Goal: Navigation & Orientation: Find specific page/section

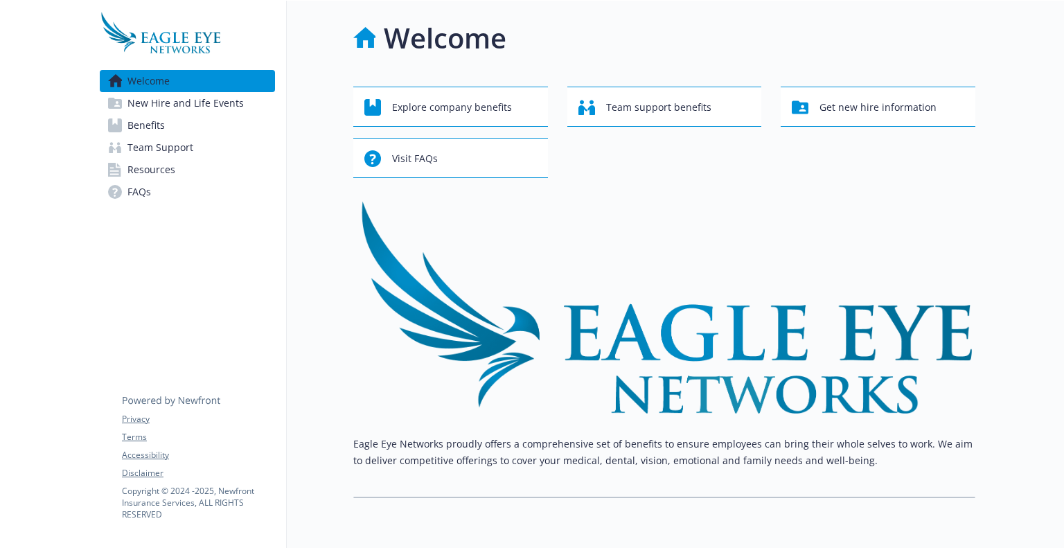
click at [189, 102] on span "New Hire and Life Events" at bounding box center [185, 103] width 116 height 22
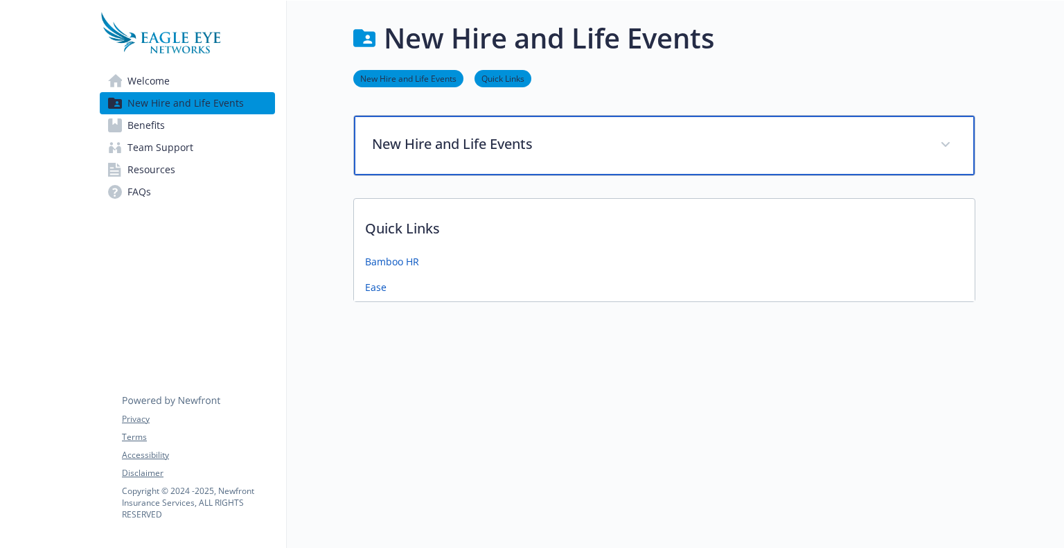
click at [567, 168] on div "New Hire and Life Events" at bounding box center [664, 146] width 620 height 60
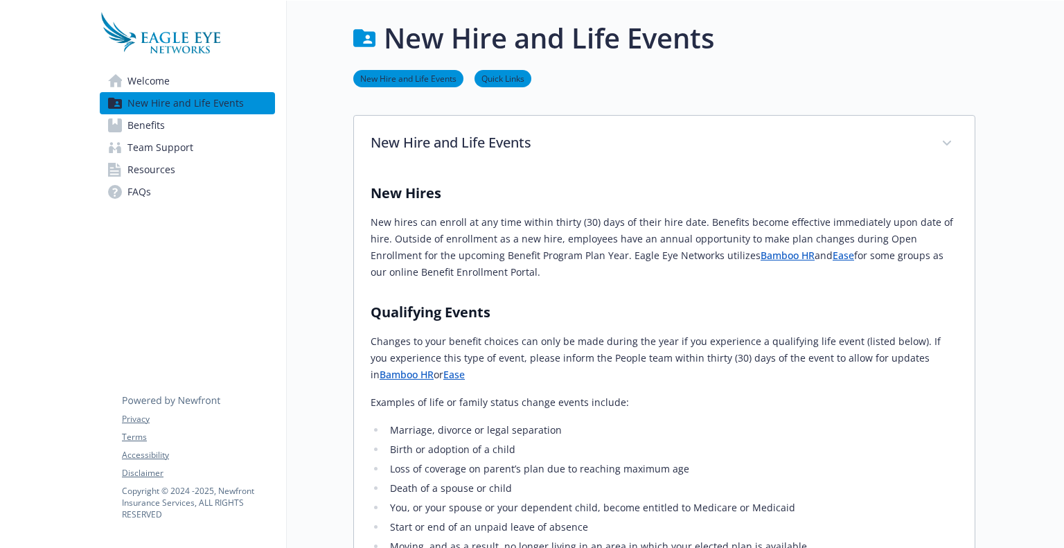
click at [157, 124] on span "Benefits" at bounding box center [145, 125] width 37 height 22
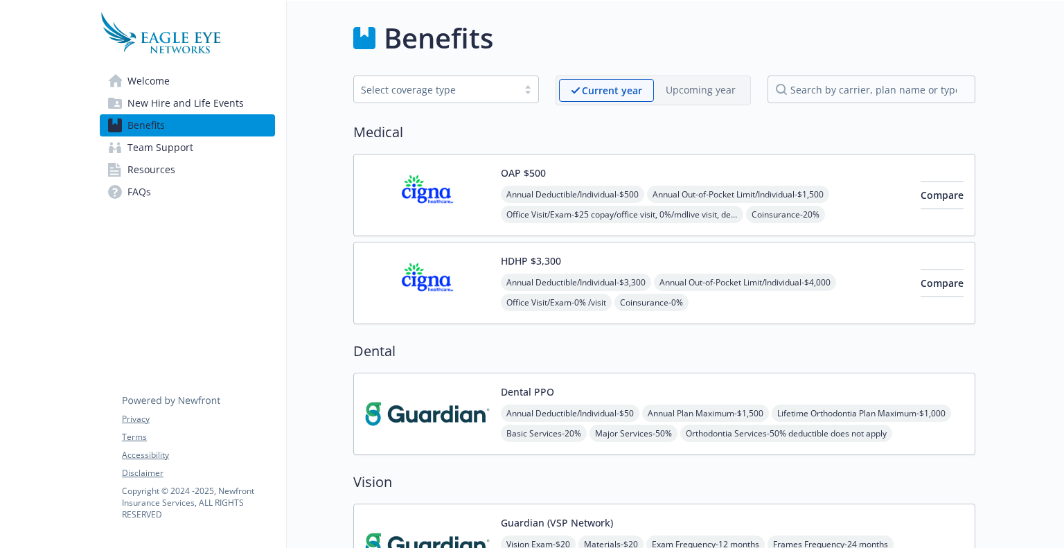
click at [199, 152] on link "Team Support" at bounding box center [187, 147] width 175 height 22
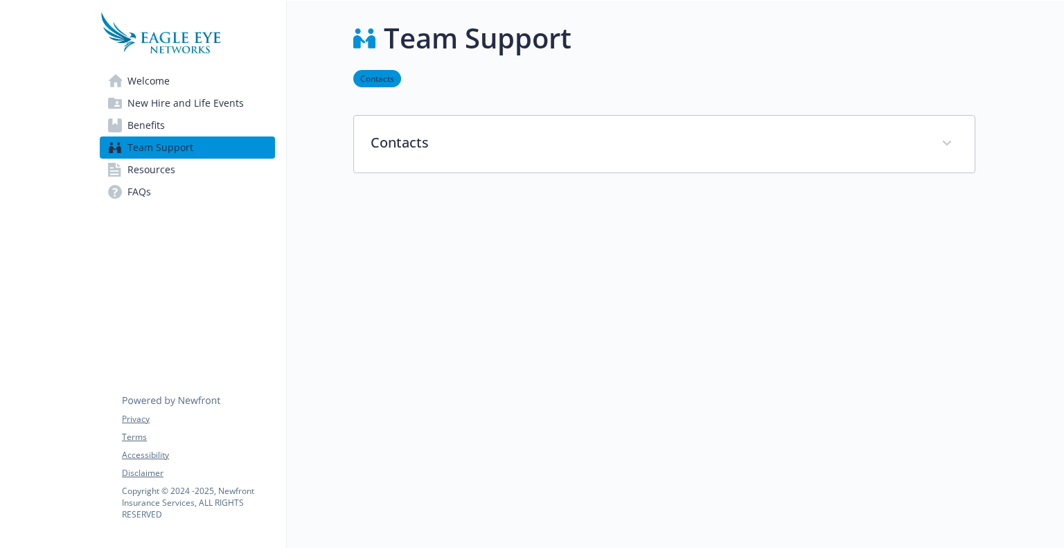
click at [191, 174] on link "Resources" at bounding box center [187, 170] width 175 height 22
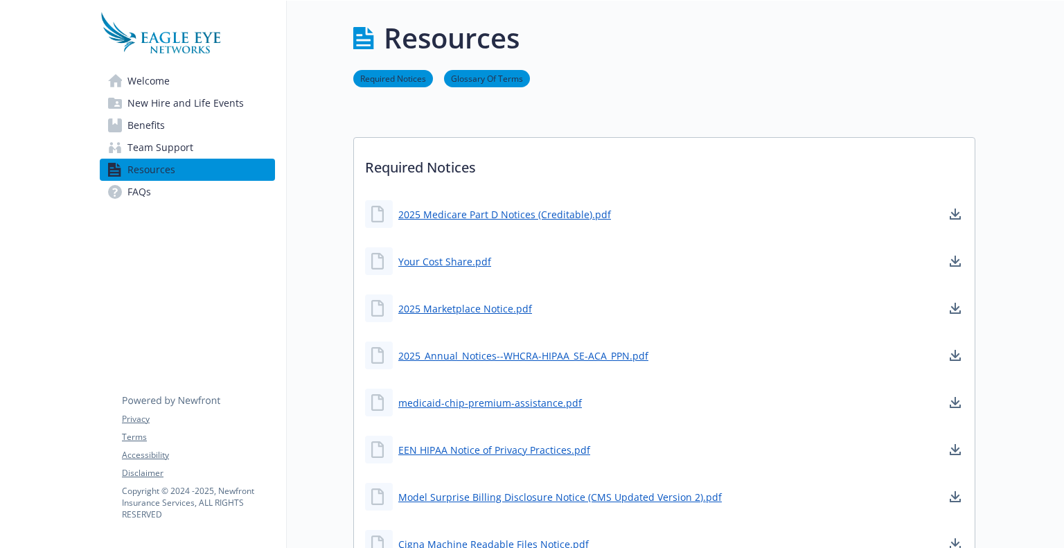
click at [177, 198] on link "FAQs" at bounding box center [187, 192] width 175 height 22
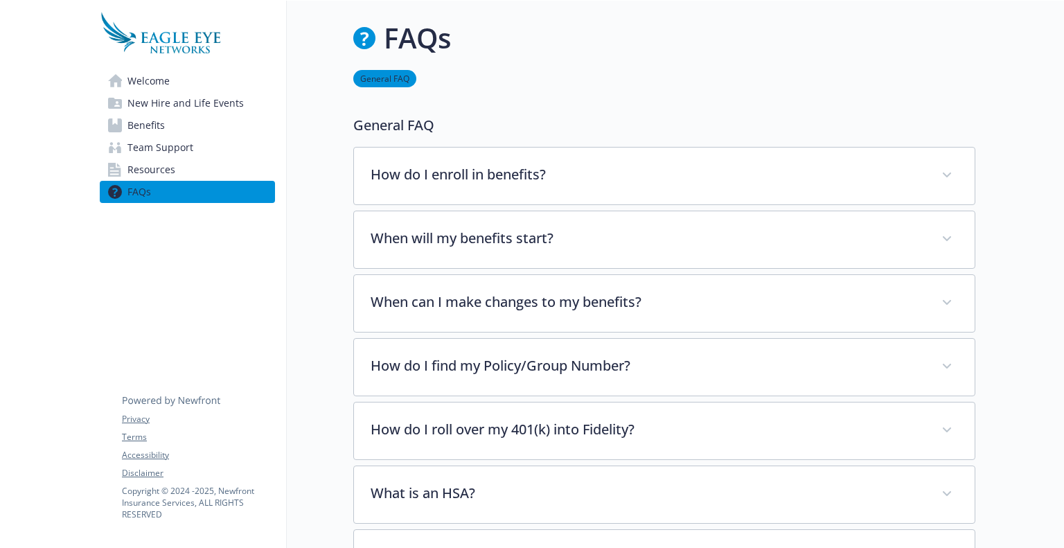
click at [208, 85] on link "Welcome" at bounding box center [187, 81] width 175 height 22
